Goal: Task Accomplishment & Management: Use online tool/utility

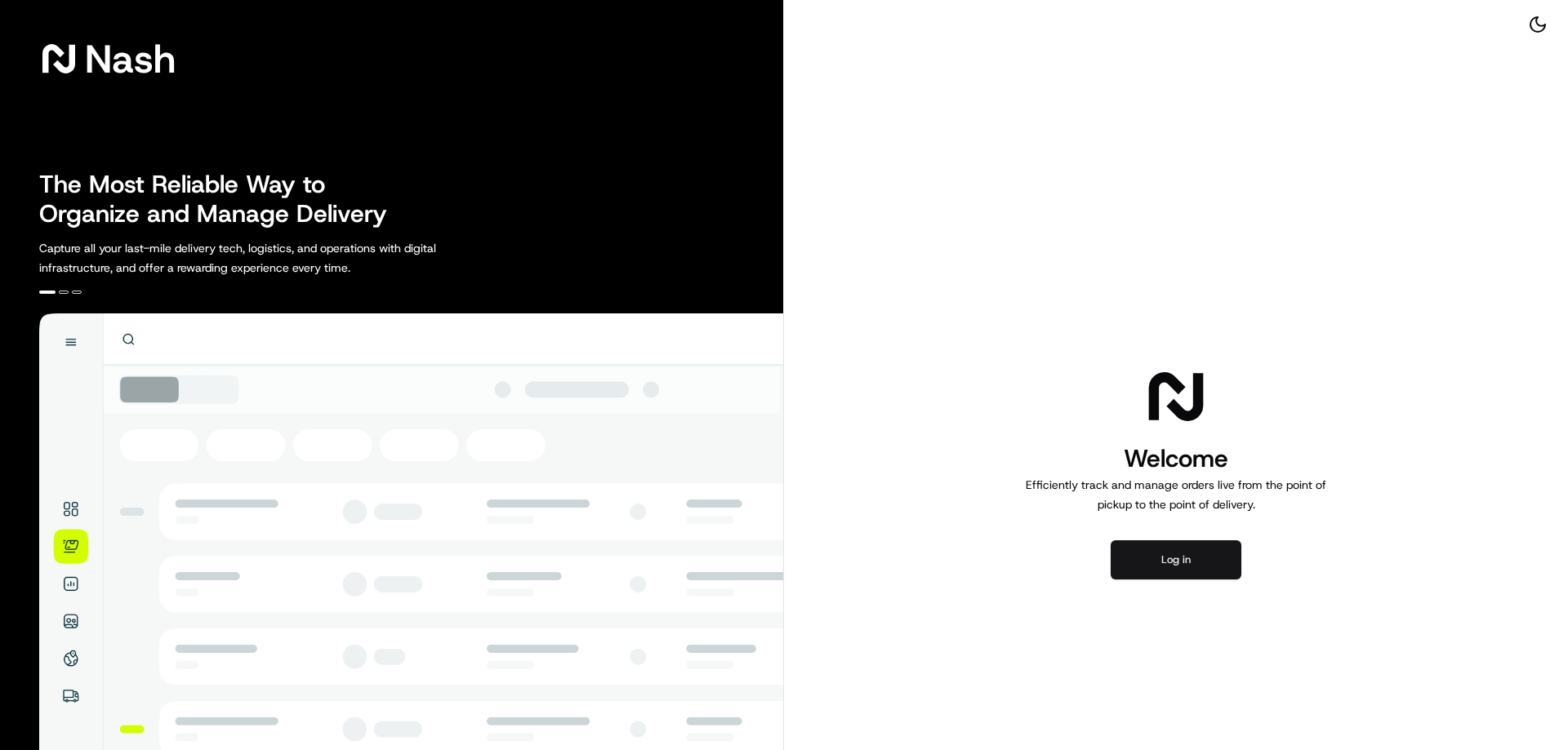
click at [1187, 562] on button "Log in" at bounding box center [1176, 559] width 131 height 39
